Goal: Navigation & Orientation: Find specific page/section

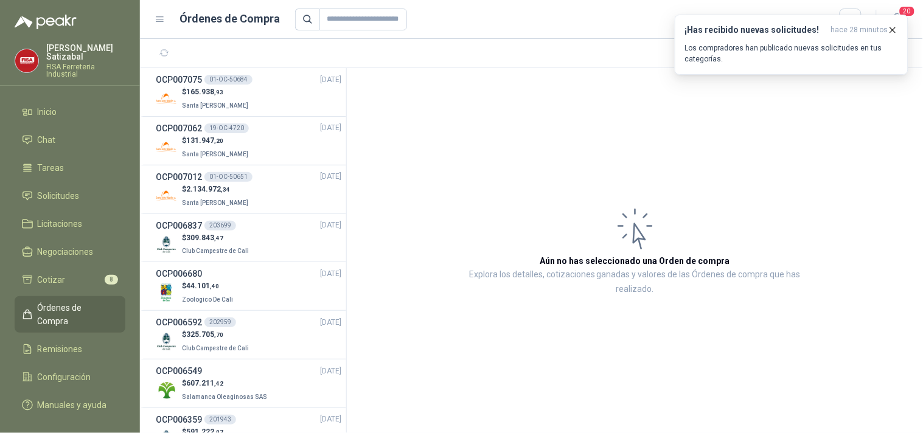
click at [241, 231] on div "OCP006837 203699 [DATE]" at bounding box center [249, 225] width 186 height 13
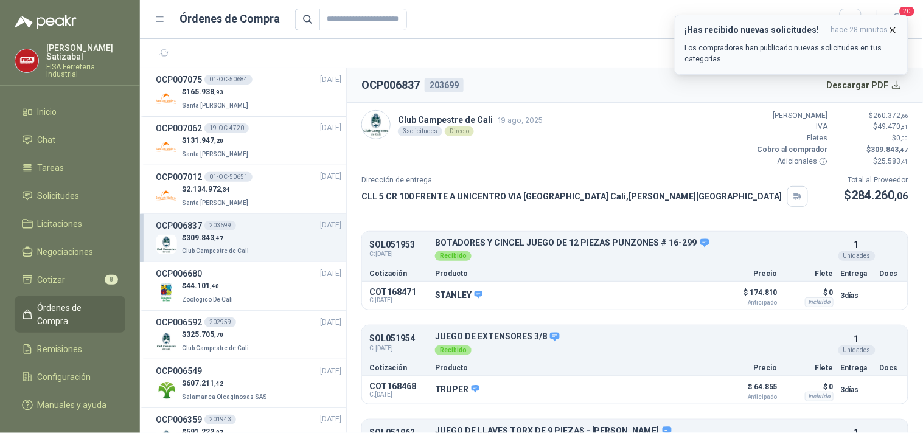
click at [893, 28] on icon "button" at bounding box center [893, 30] width 10 height 10
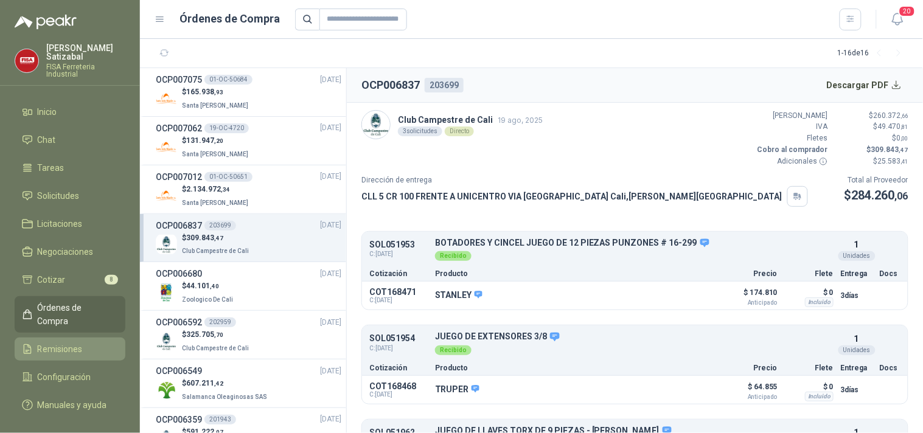
click at [63, 343] on span "Remisiones" at bounding box center [60, 349] width 45 height 13
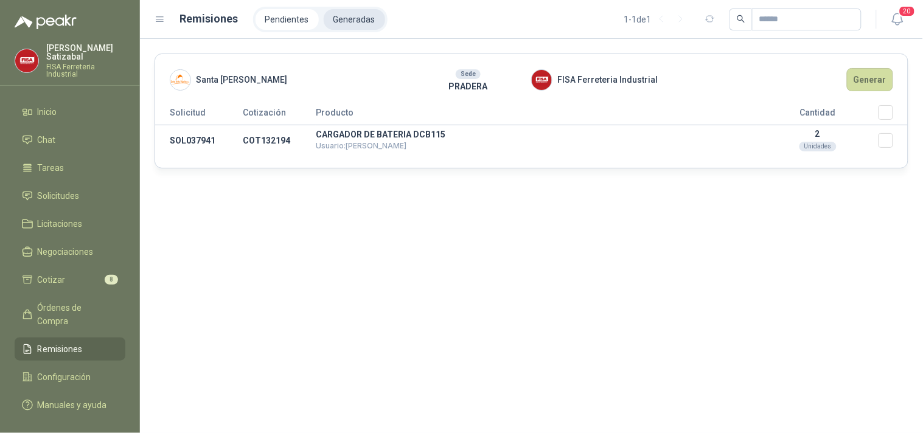
click at [355, 13] on li "Generadas" at bounding box center [354, 19] width 61 height 21
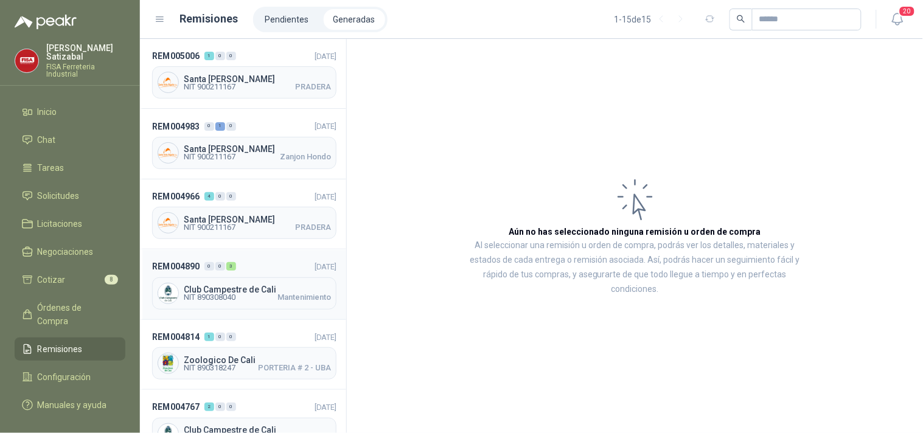
click at [251, 281] on div "Club Campestre de Cali NIT 890308040 Mantenimiento" at bounding box center [244, 293] width 184 height 32
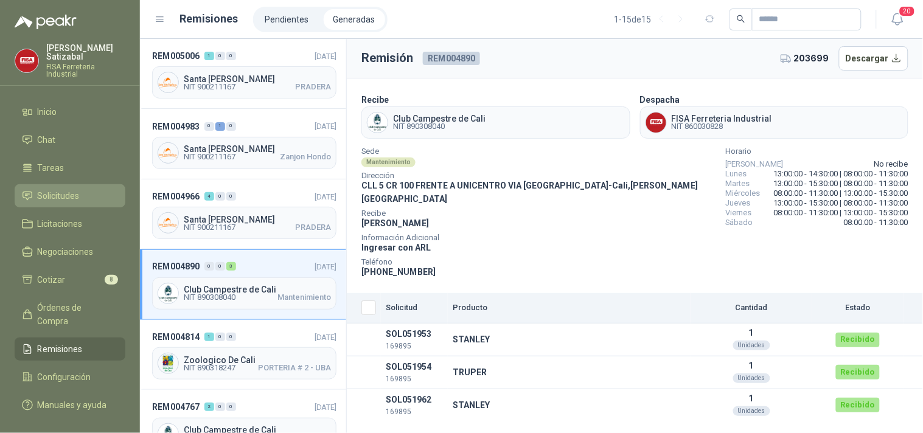
click at [68, 189] on span "Solicitudes" at bounding box center [59, 195] width 42 height 13
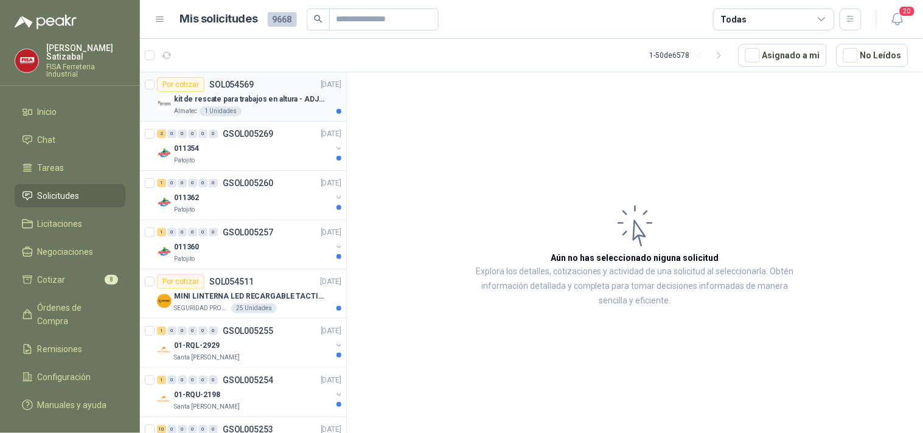
click at [254, 98] on p "kit de rescate para trabajos en altura - ADJUNTAR FICHA TECNICA" at bounding box center [249, 100] width 151 height 12
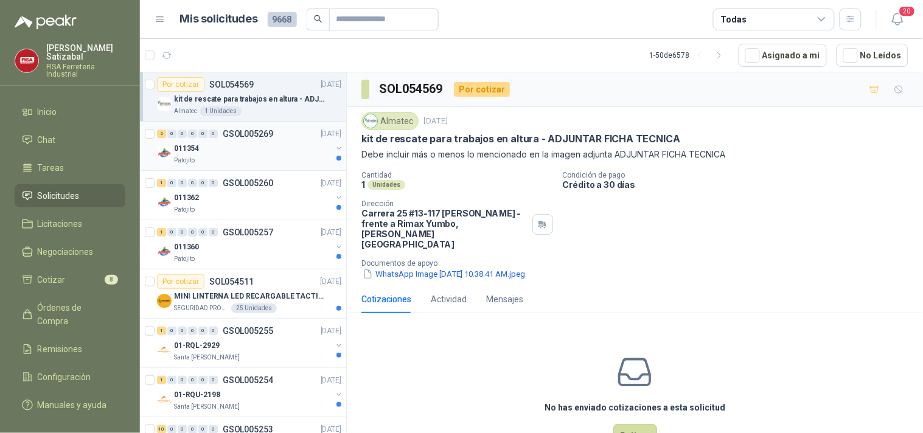
click at [270, 136] on p "GSOL005269" at bounding box center [248, 134] width 50 height 9
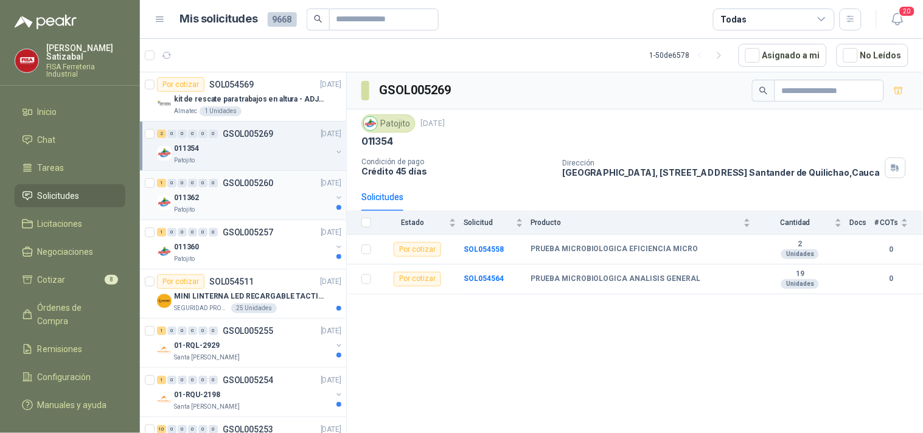
click at [260, 191] on div "011362" at bounding box center [253, 197] width 158 height 15
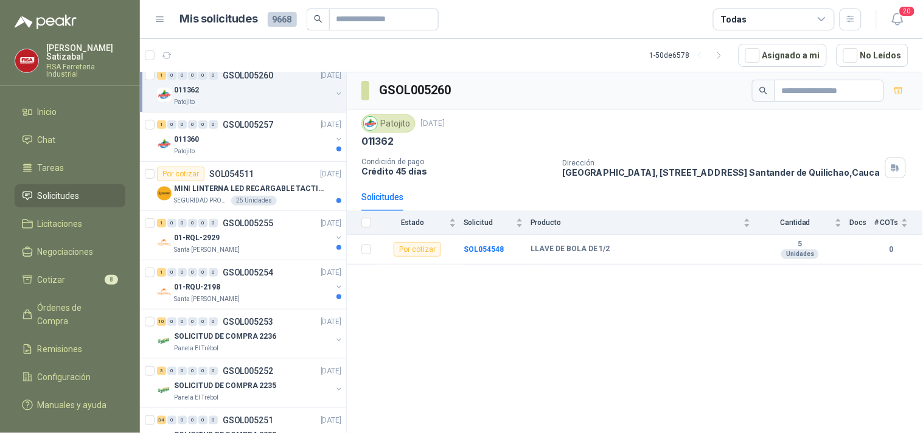
scroll to position [113, 0]
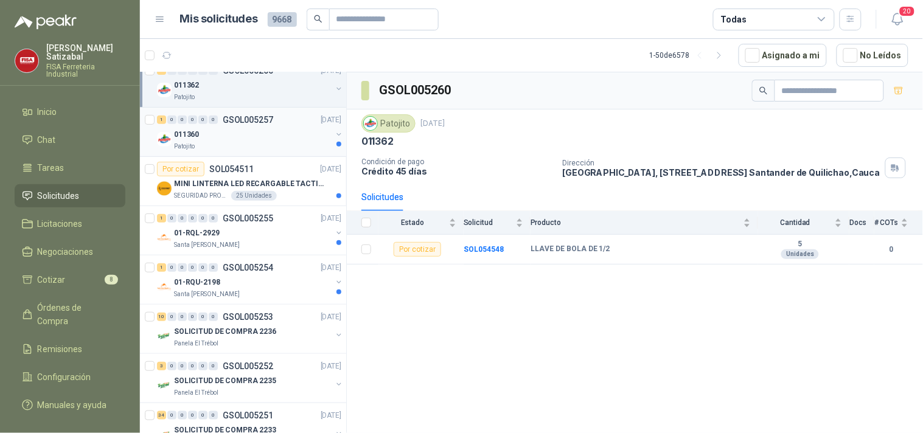
click at [268, 138] on div "011360" at bounding box center [253, 134] width 158 height 15
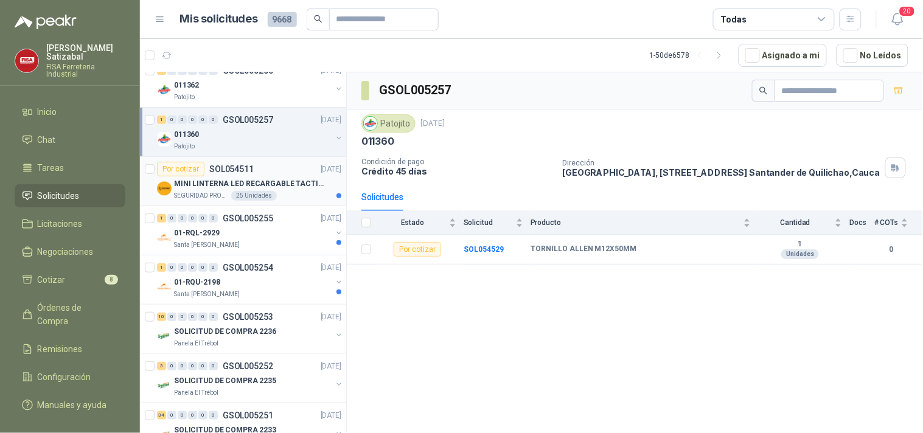
click at [263, 169] on div "Por cotizar SOL054511 [DATE]" at bounding box center [249, 169] width 184 height 15
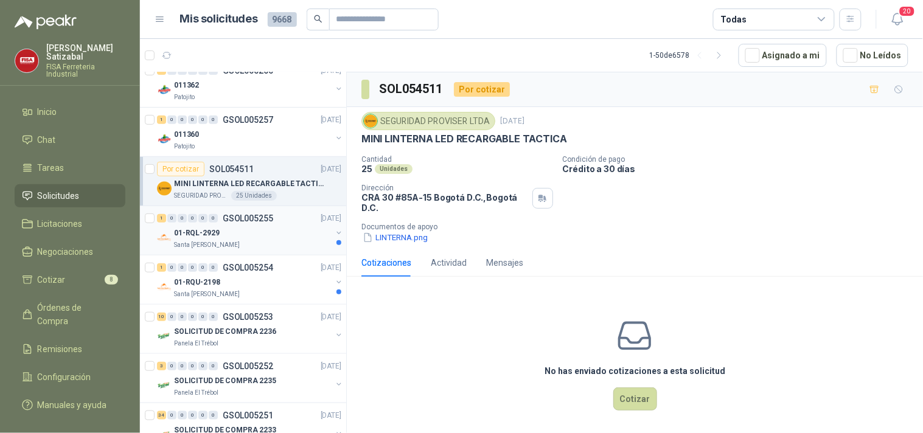
click at [280, 229] on div "01-RQL-2929" at bounding box center [253, 233] width 158 height 15
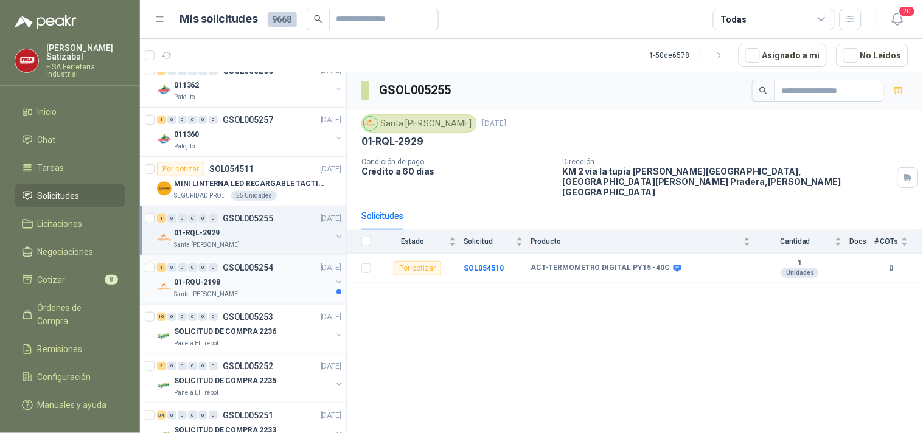
click at [243, 276] on div "01-RQU-2198" at bounding box center [253, 282] width 158 height 15
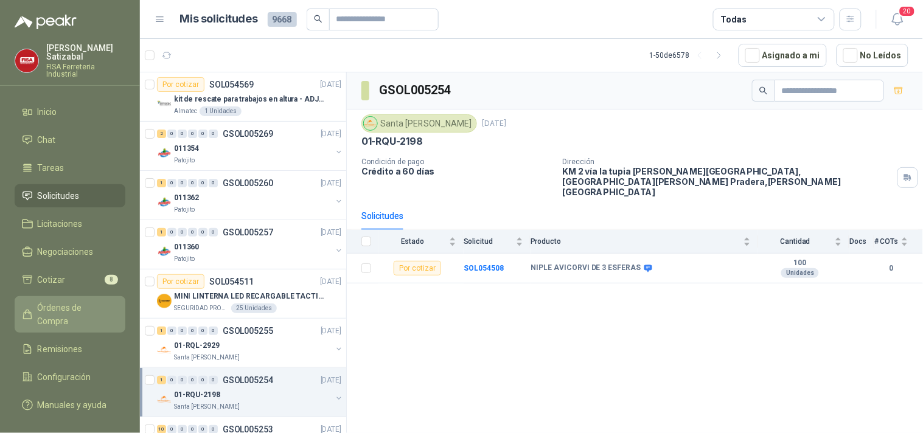
click at [55, 304] on span "Órdenes de Compra" at bounding box center [76, 314] width 76 height 27
